Goal: Task Accomplishment & Management: Manage account settings

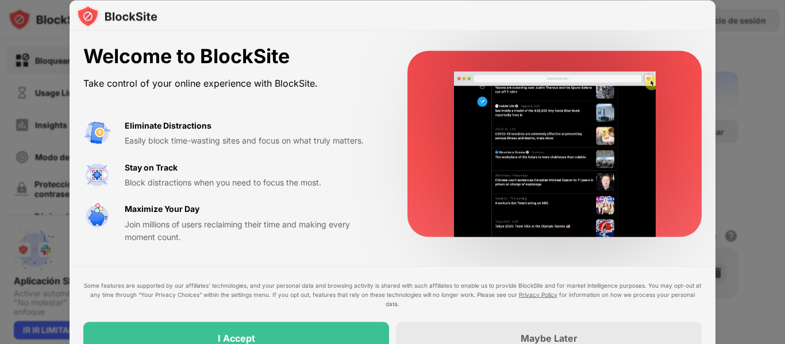
click at [777, 59] on div at bounding box center [392, 172] width 785 height 344
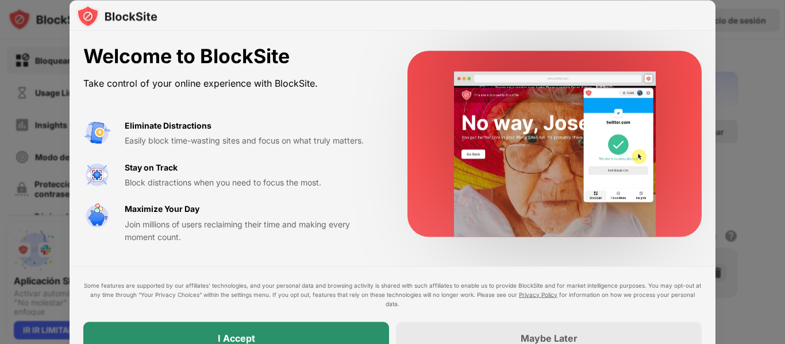
click at [353, 329] on div "I Accept" at bounding box center [236, 338] width 306 height 32
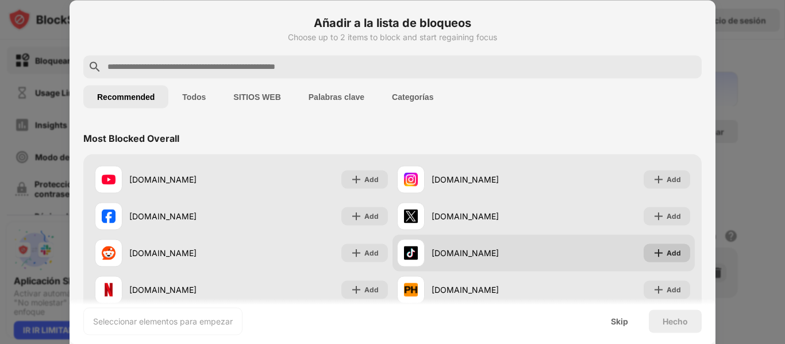
click at [658, 254] on div "Add" at bounding box center [667, 253] width 47 height 18
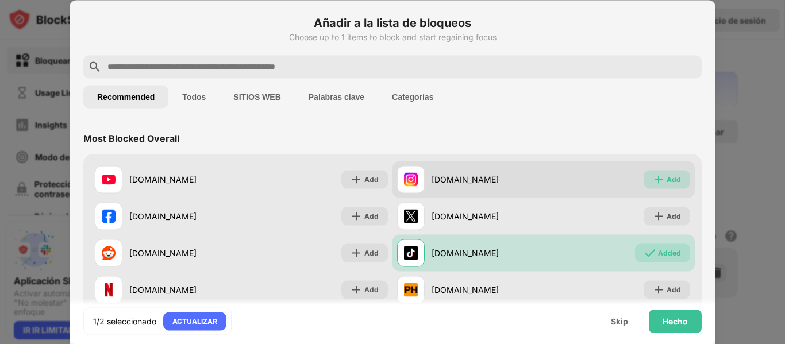
click at [666, 171] on div "Add" at bounding box center [667, 179] width 47 height 18
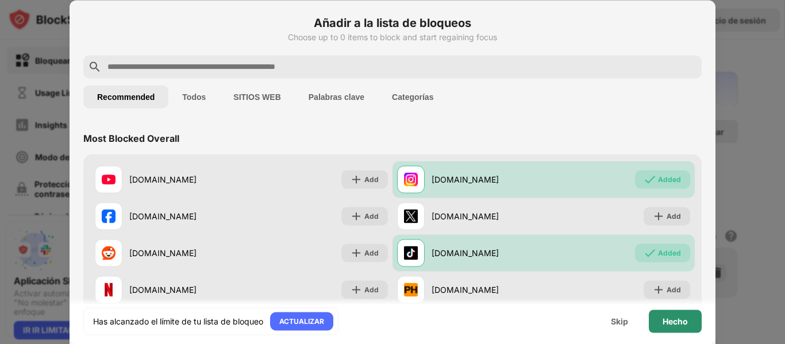
click at [677, 328] on div "Hecho" at bounding box center [675, 321] width 53 height 23
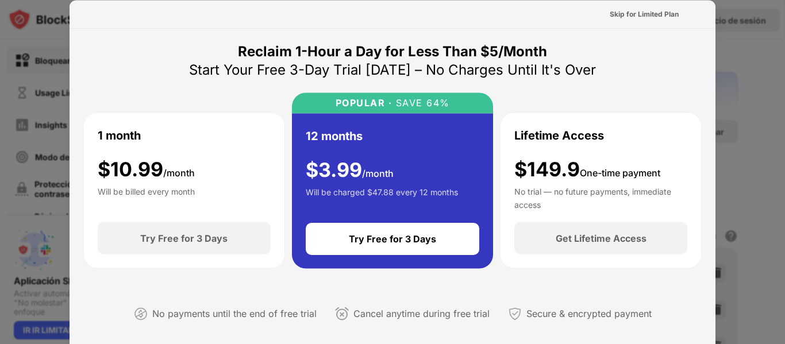
click at [758, 120] on div at bounding box center [392, 172] width 785 height 344
click at [761, 58] on div at bounding box center [392, 172] width 785 height 344
click at [647, 12] on div "Skip for Limited Plan" at bounding box center [644, 13] width 69 height 11
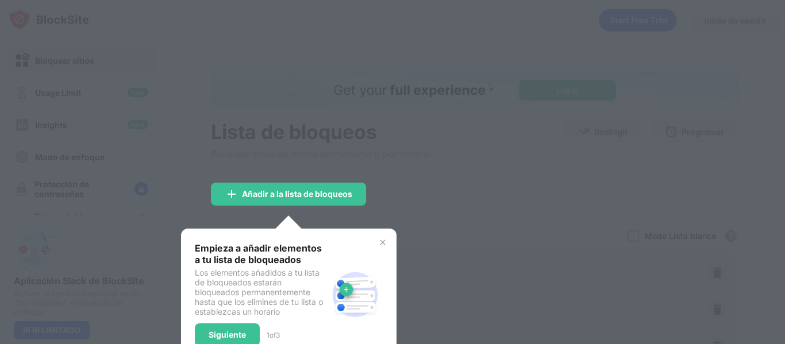
click at [455, 182] on div at bounding box center [392, 172] width 785 height 344
click at [216, 332] on div "Siguiente" at bounding box center [227, 335] width 37 height 9
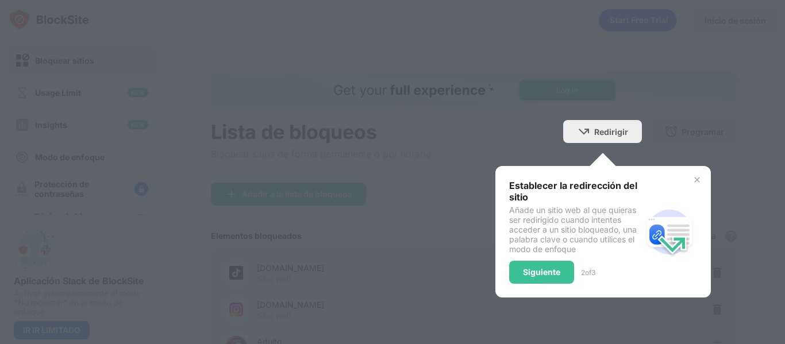
click at [693, 178] on img at bounding box center [697, 179] width 9 height 9
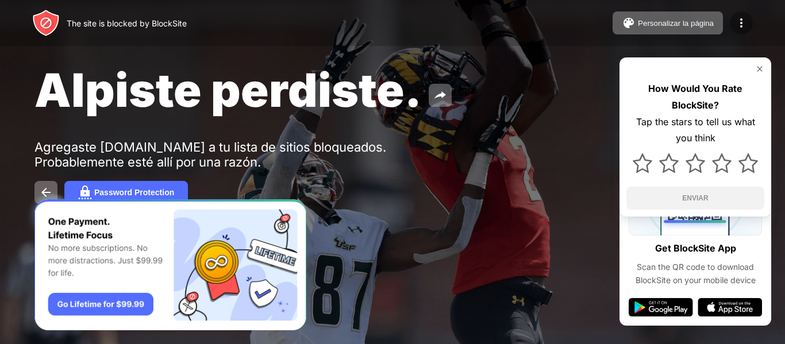
click at [747, 22] on img at bounding box center [742, 23] width 14 height 14
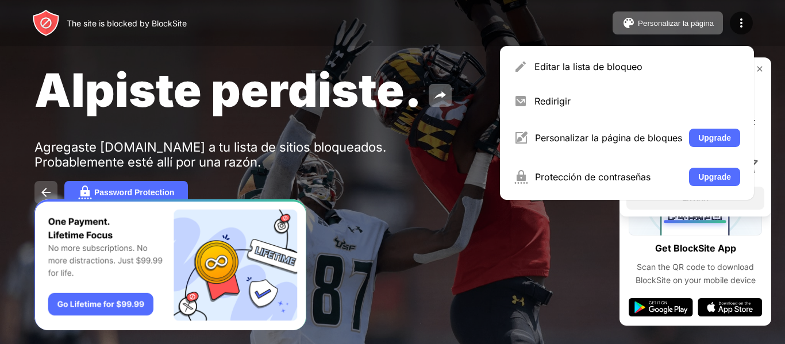
click at [49, 194] on img at bounding box center [46, 193] width 14 height 14
